Goal: Navigation & Orientation: Find specific page/section

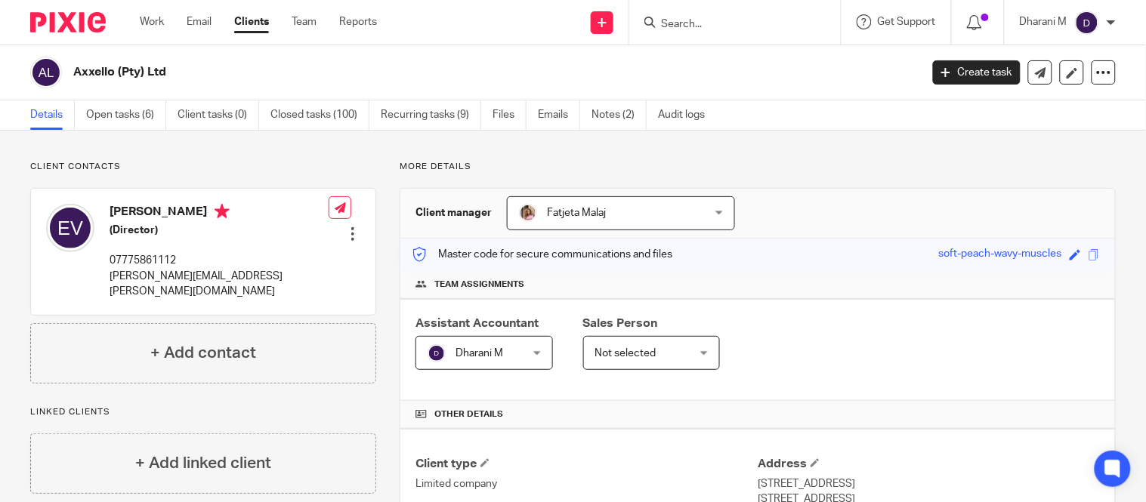
click at [721, 20] on input "Search" at bounding box center [728, 25] width 136 height 14
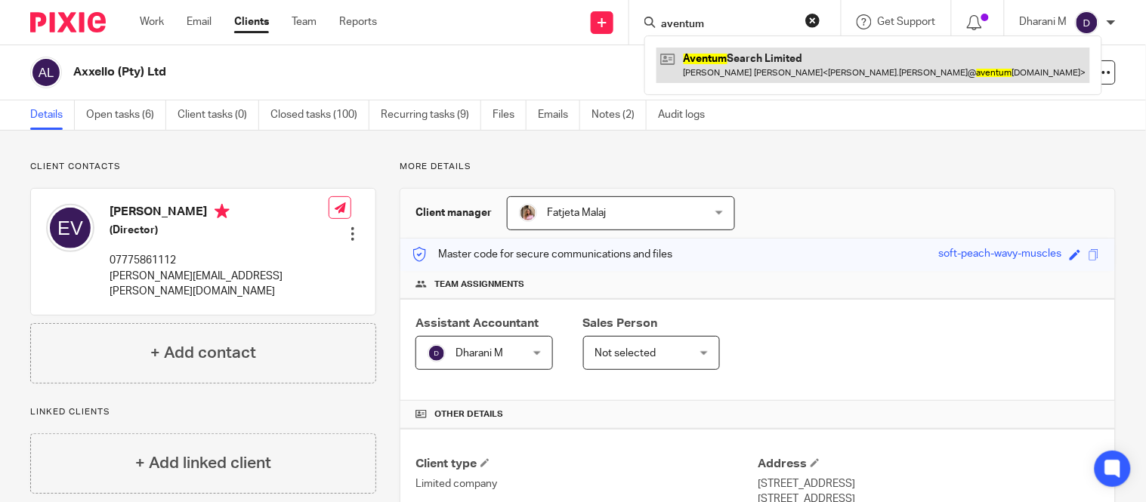
type input "aventum"
click at [759, 79] on link at bounding box center [874, 65] width 434 height 35
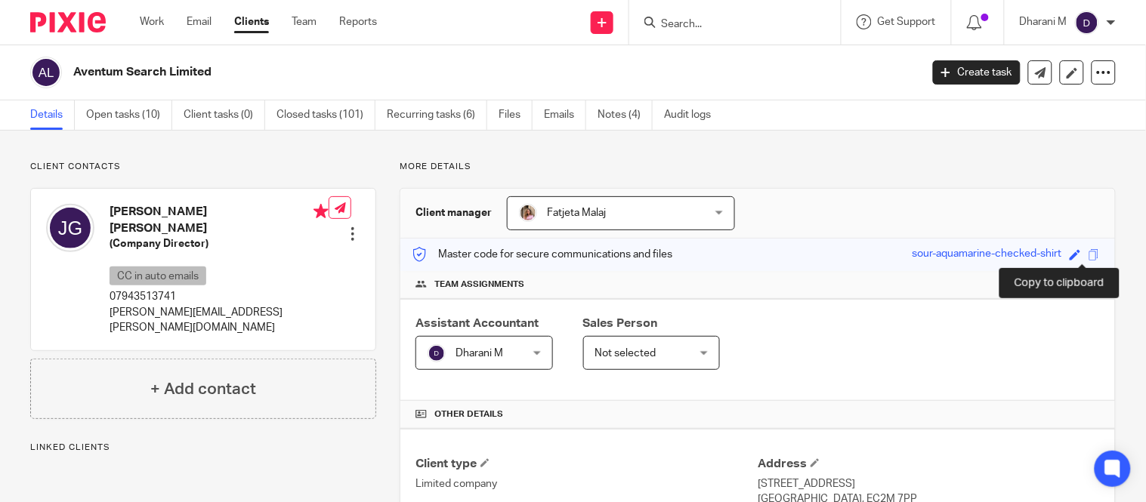
click at [1089, 254] on span at bounding box center [1094, 254] width 11 height 11
